Goal: Go to known website: Access a specific website the user already knows

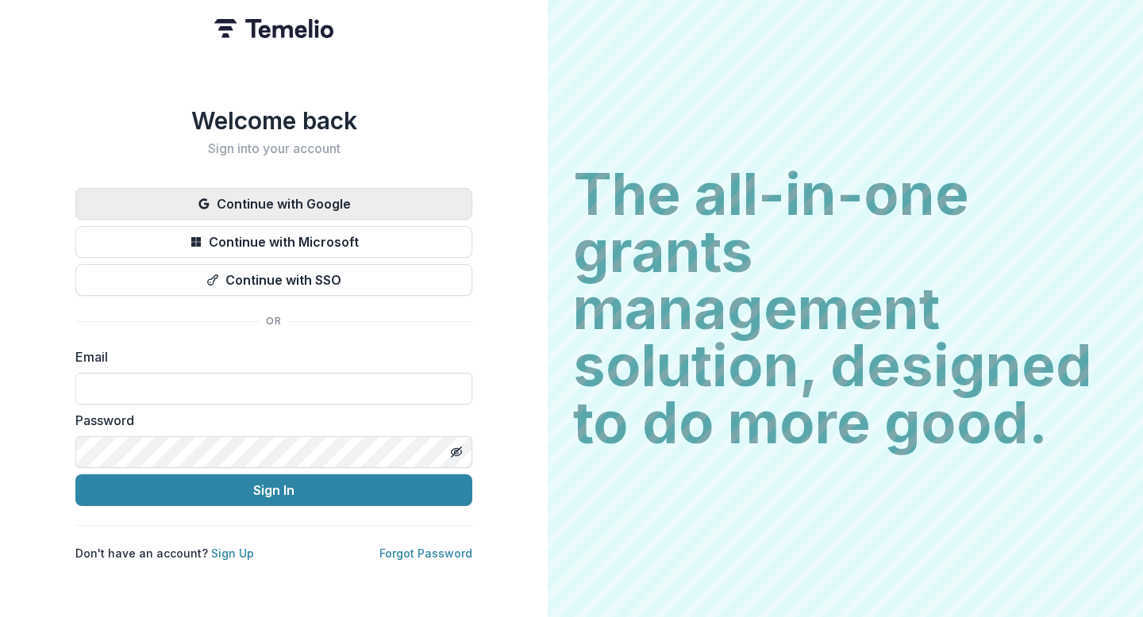
click at [280, 197] on button "Continue with Google" at bounding box center [273, 204] width 397 height 32
